Goal: Task Accomplishment & Management: Use online tool/utility

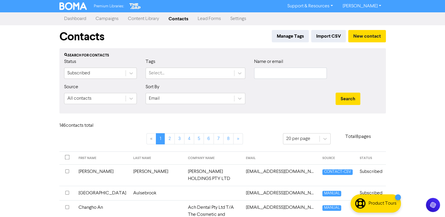
click at [111, 19] on link "Campaigns" at bounding box center [107, 19] width 32 height 12
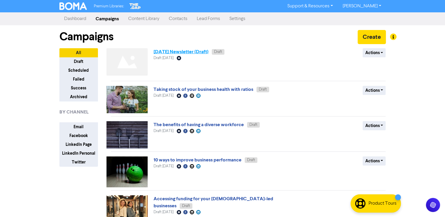
click at [160, 51] on link "[DATE] Newsletter (Draft)" at bounding box center [180, 52] width 55 height 6
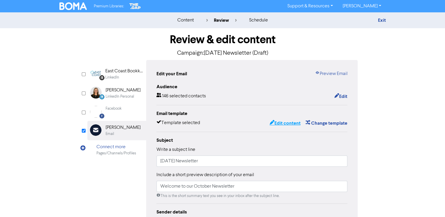
click at [290, 124] on button "Edit content" at bounding box center [284, 123] width 31 height 8
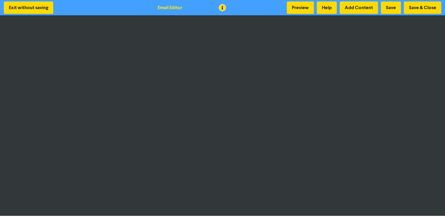
scroll to position [1, 0]
